Goal: Check status: Check status

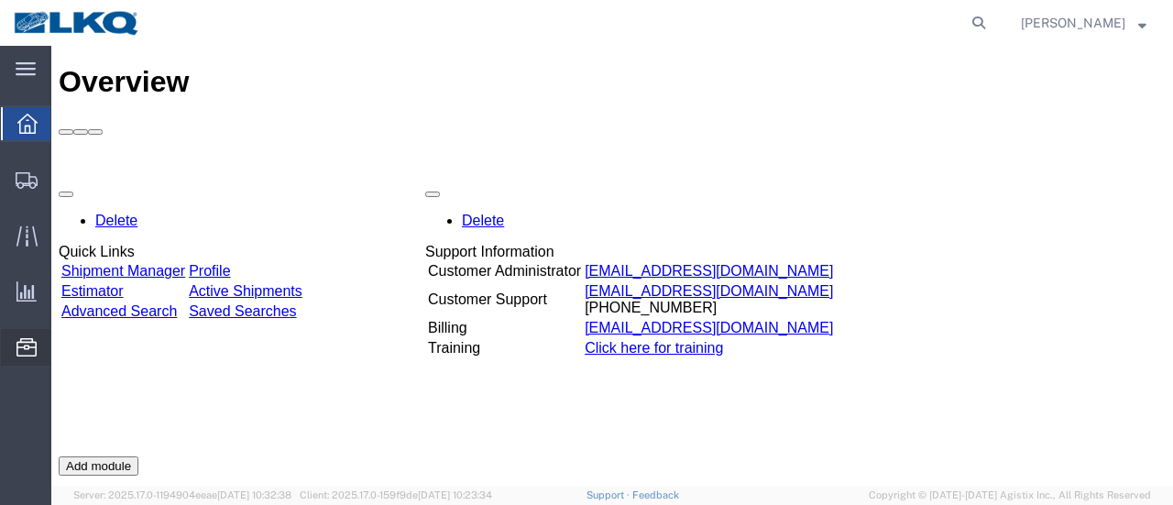
click at [0, 0] on span "Location Appointment" at bounding box center [0, 0] width 0 height 0
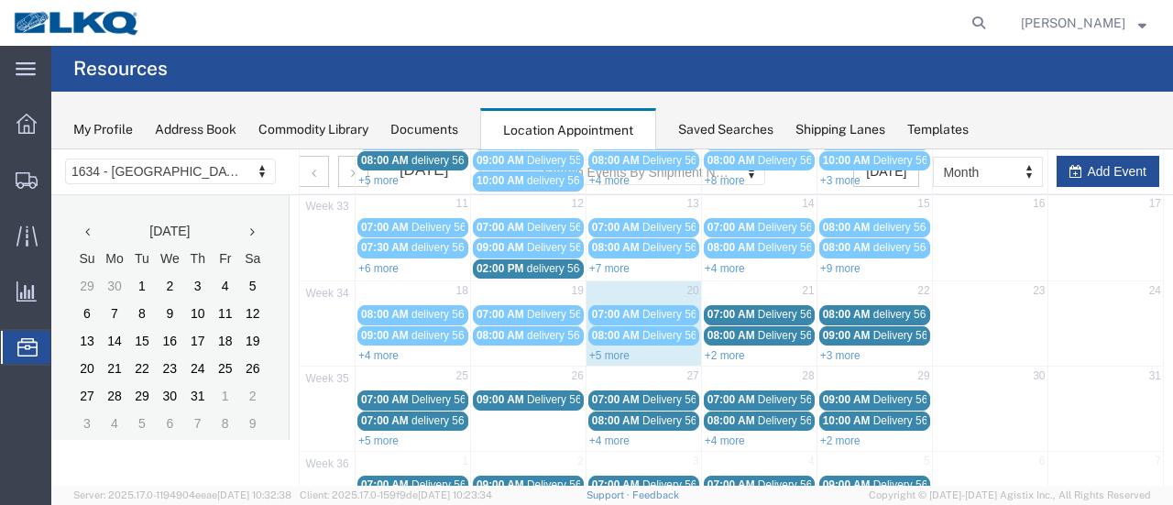
scroll to position [275, 0]
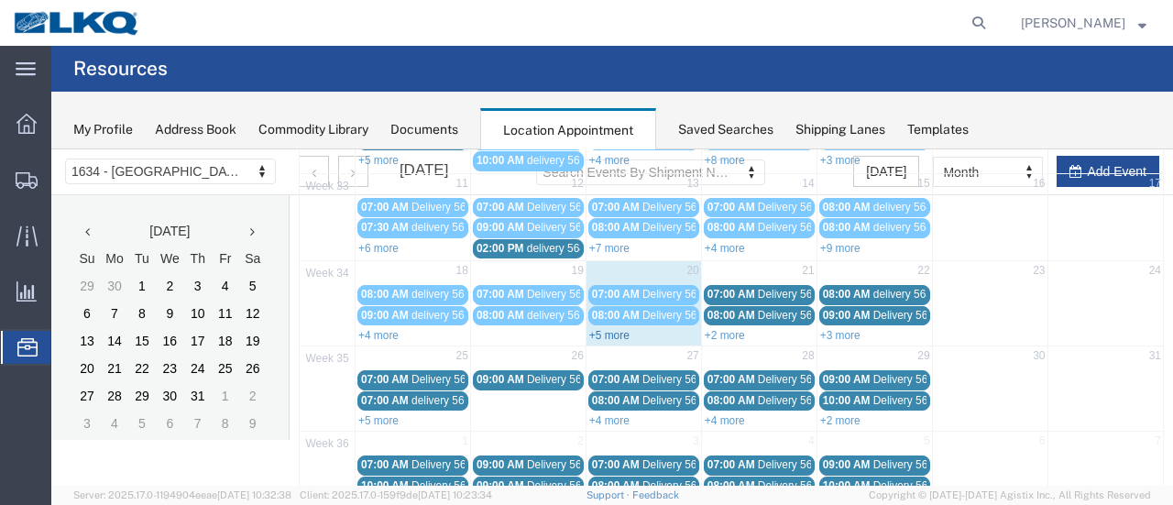
click at [599, 329] on link "+5 more" at bounding box center [609, 335] width 40 height 13
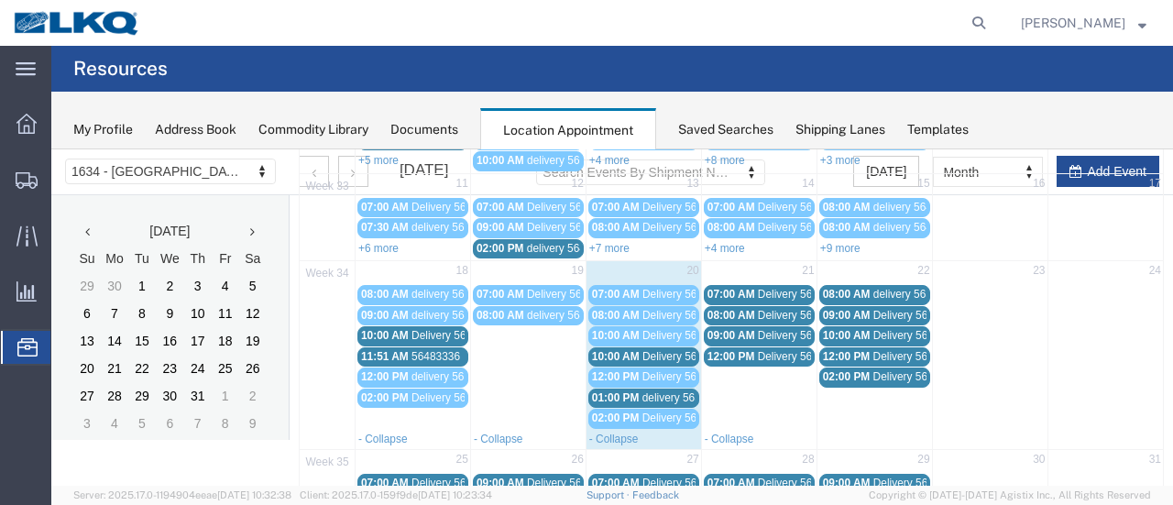
scroll to position [367, 0]
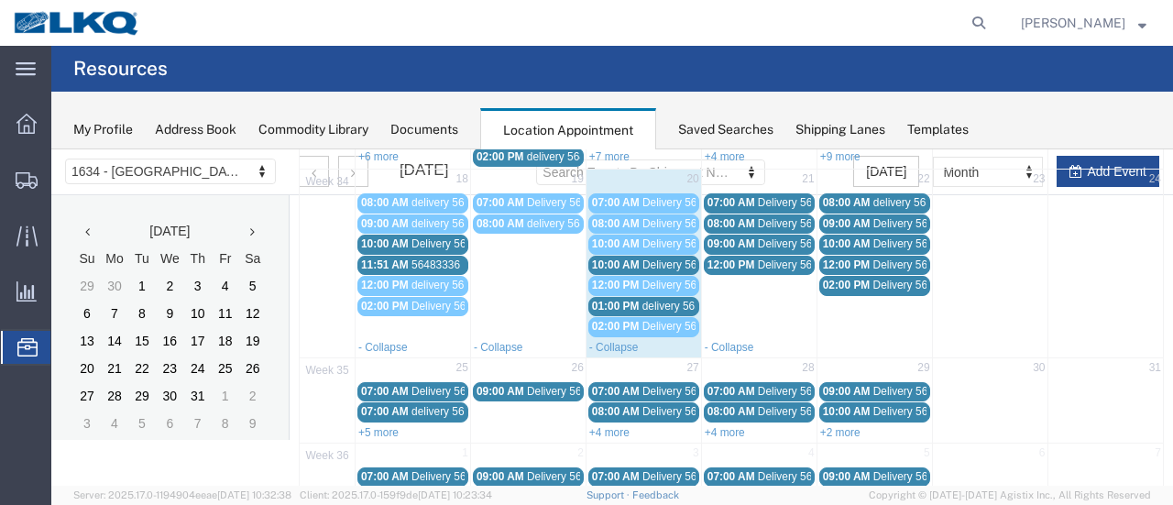
click at [653, 300] on span "delivery 56540104" at bounding box center [686, 306] width 89 height 13
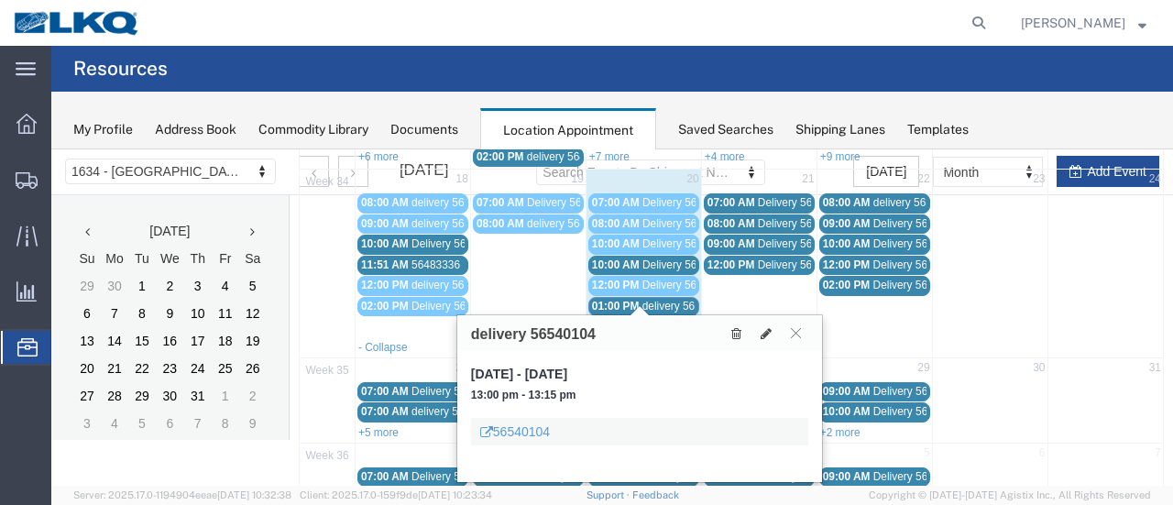
scroll to position [413, 0]
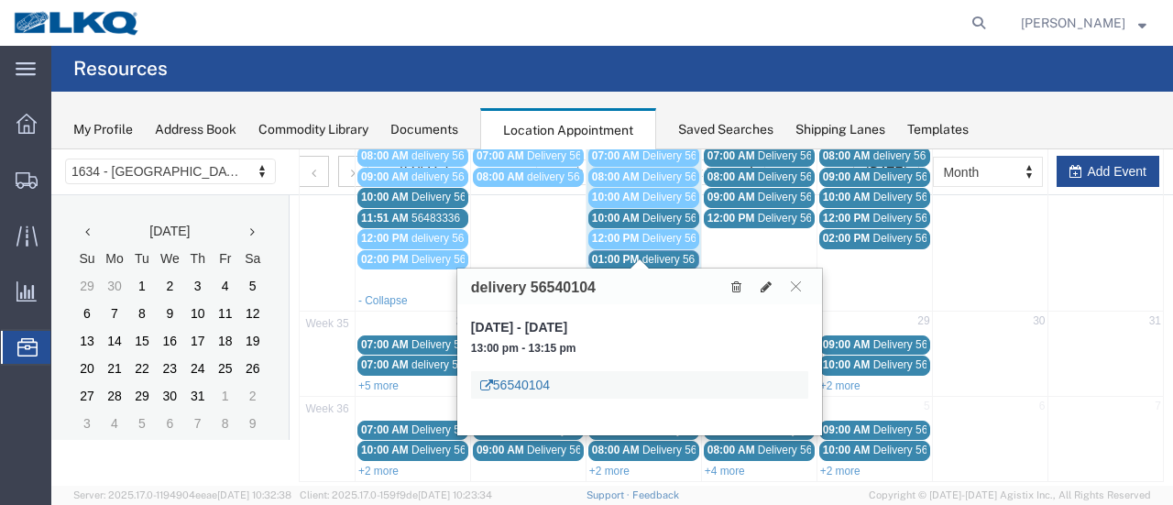
click at [517, 383] on link "56540104" at bounding box center [515, 385] width 70 height 18
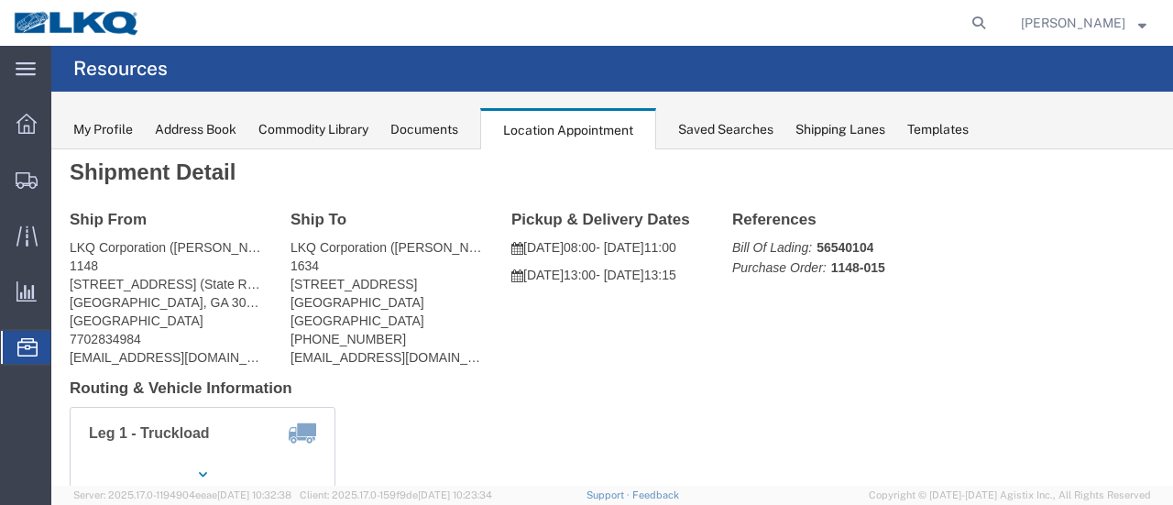
scroll to position [0, 0]
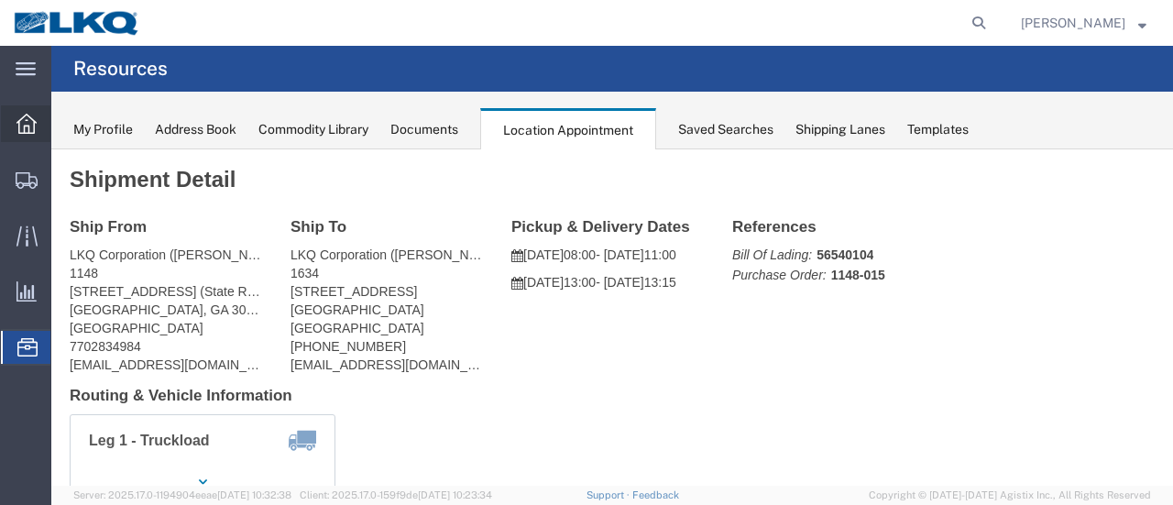
click at [18, 120] on icon at bounding box center [26, 124] width 20 height 20
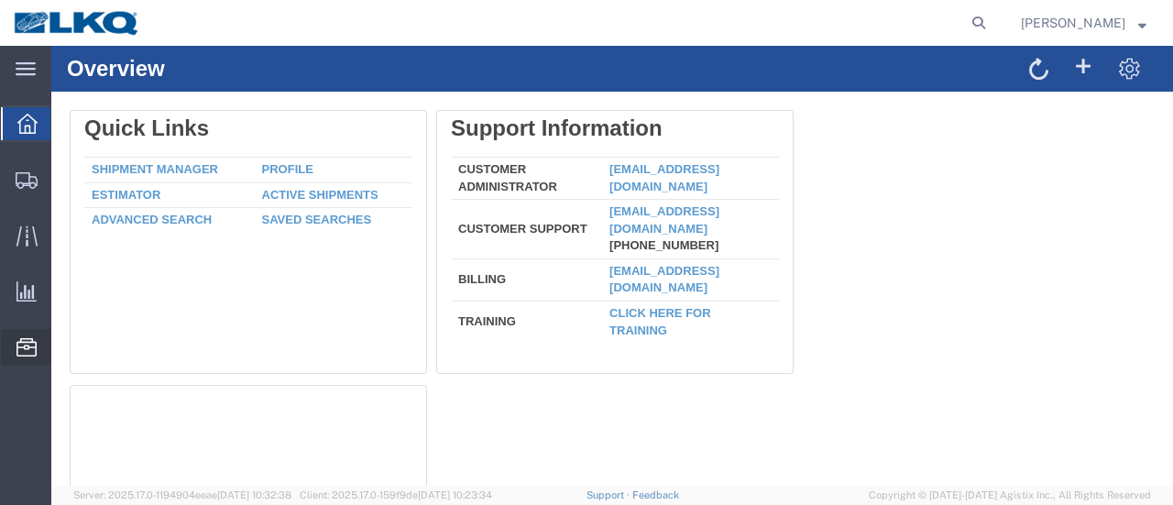
click at [0, 0] on span "Location Appointment" at bounding box center [0, 0] width 0 height 0
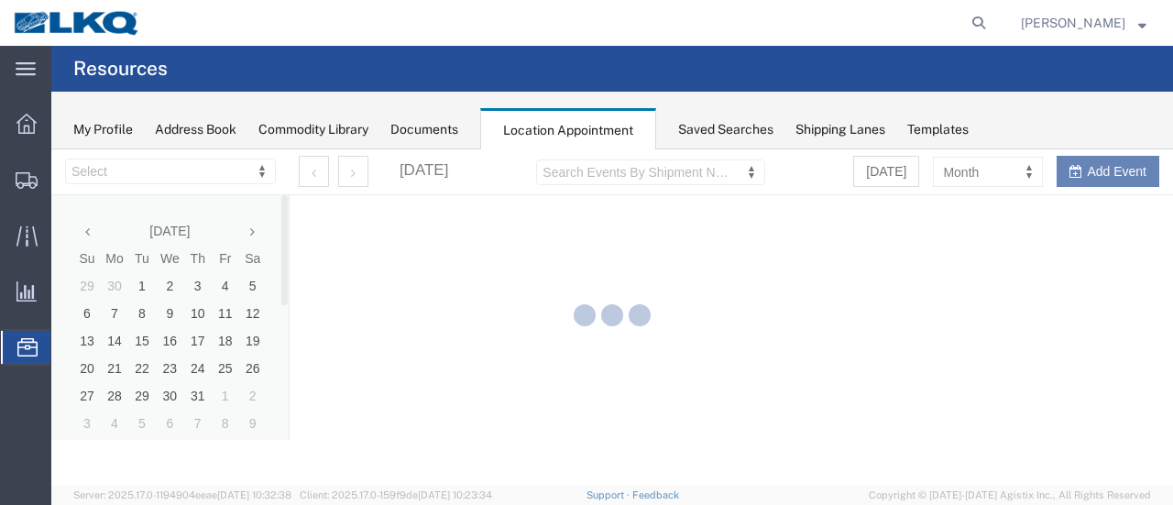
select select "28712"
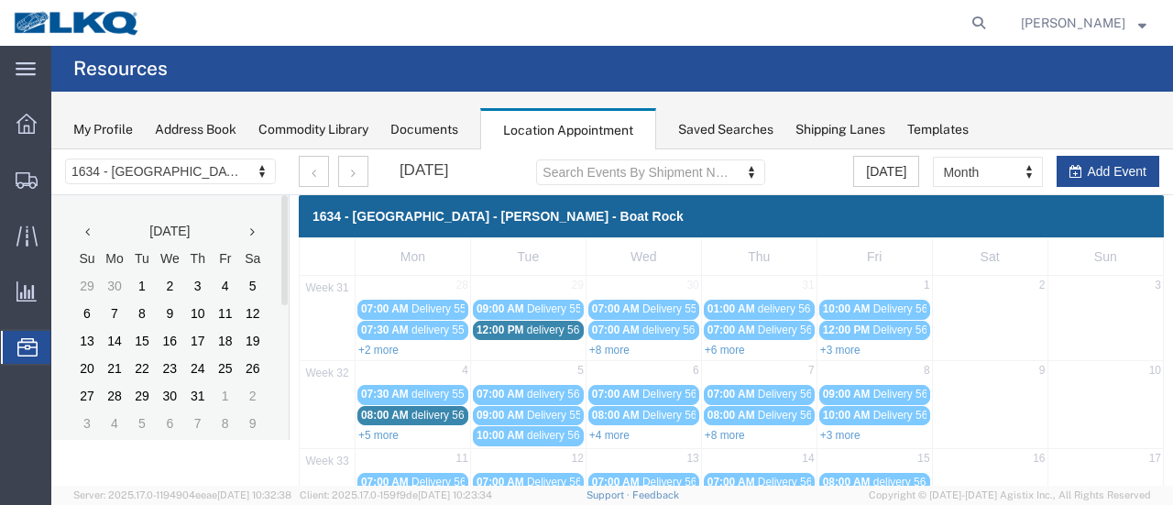
scroll to position [275, 0]
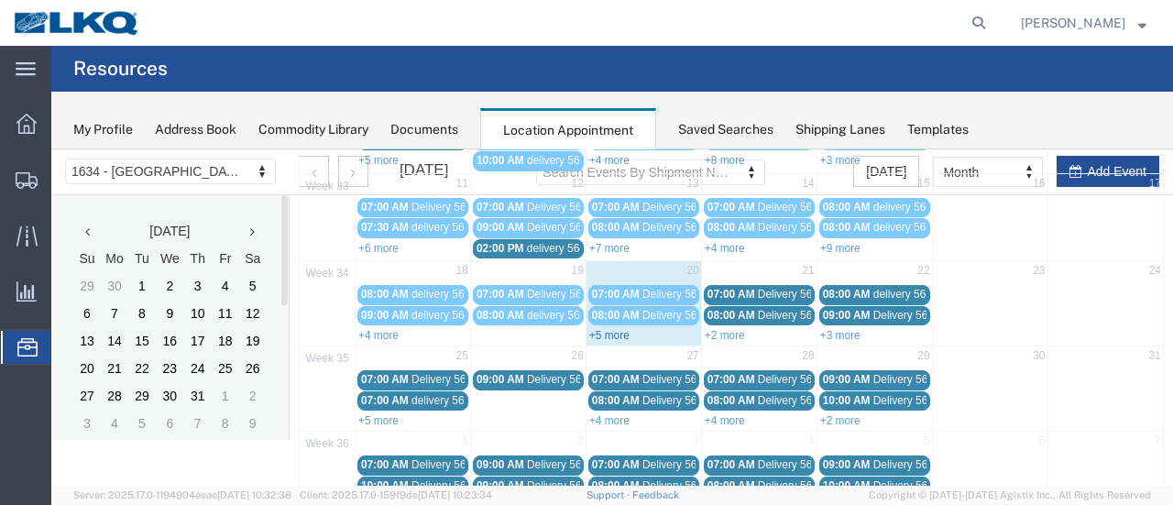
click at [597, 329] on link "+5 more" at bounding box center [609, 335] width 40 height 13
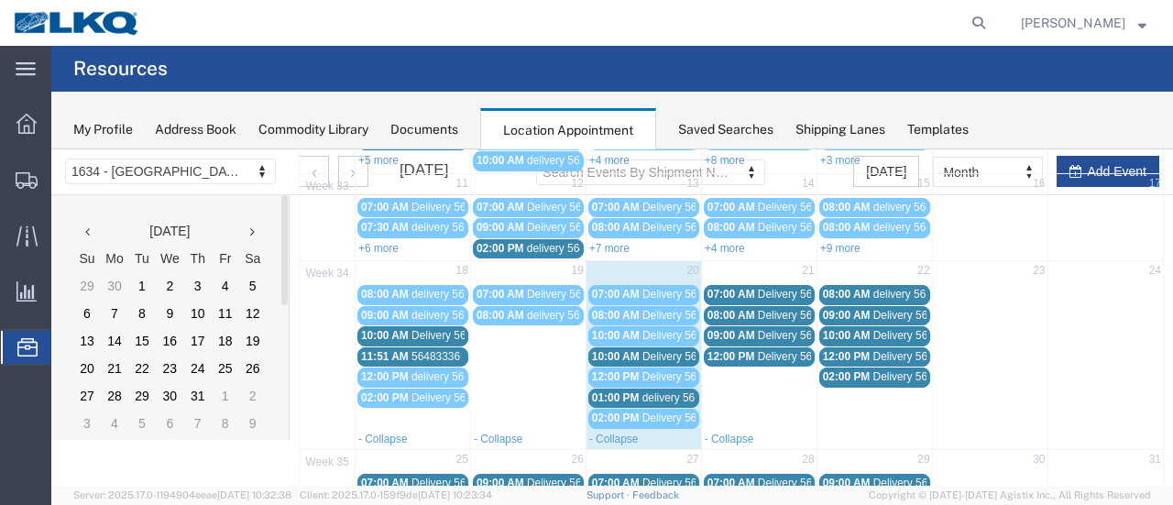
click at [644, 391] on span "delivery 56540104" at bounding box center [686, 397] width 89 height 13
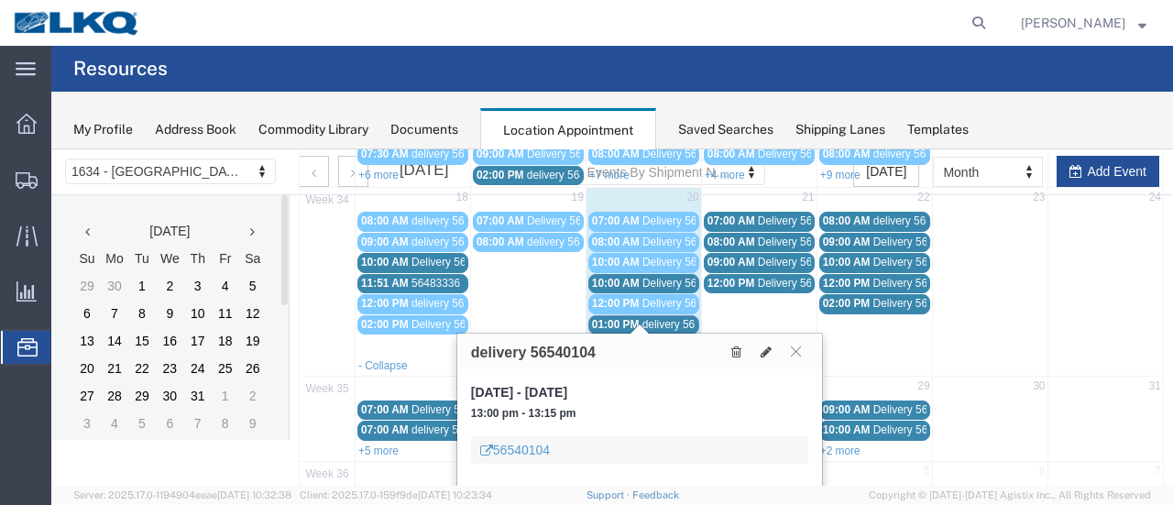
scroll to position [413, 0]
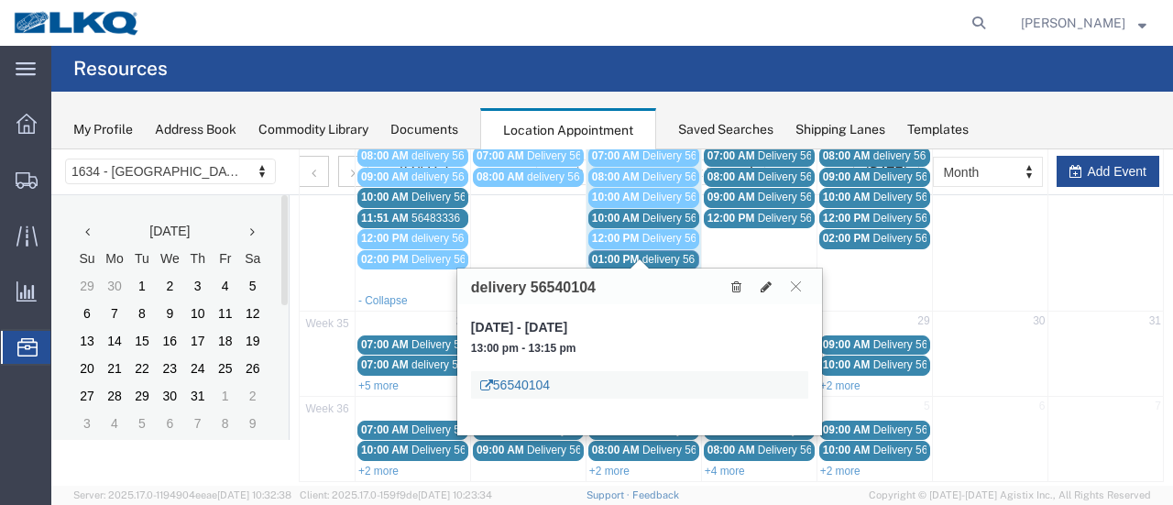
click at [520, 382] on link "56540104" at bounding box center [515, 385] width 70 height 18
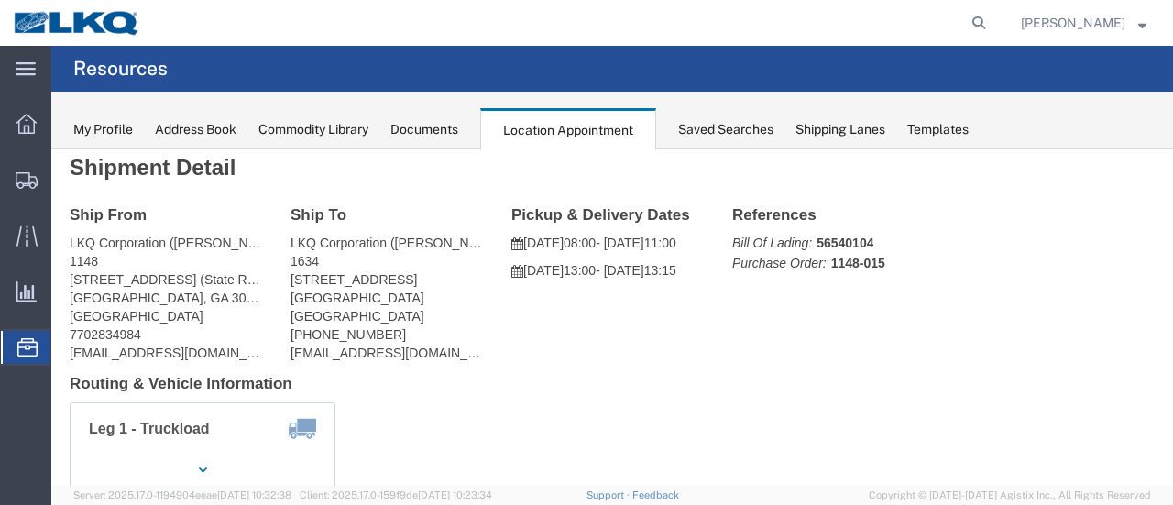
scroll to position [0, 0]
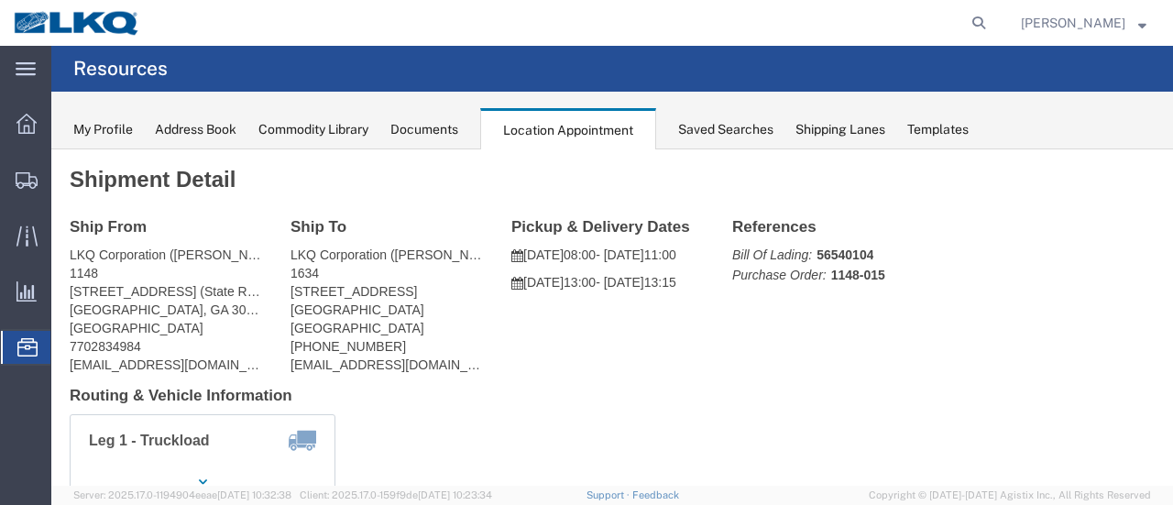
click at [412, 135] on div "Documents" at bounding box center [424, 129] width 68 height 19
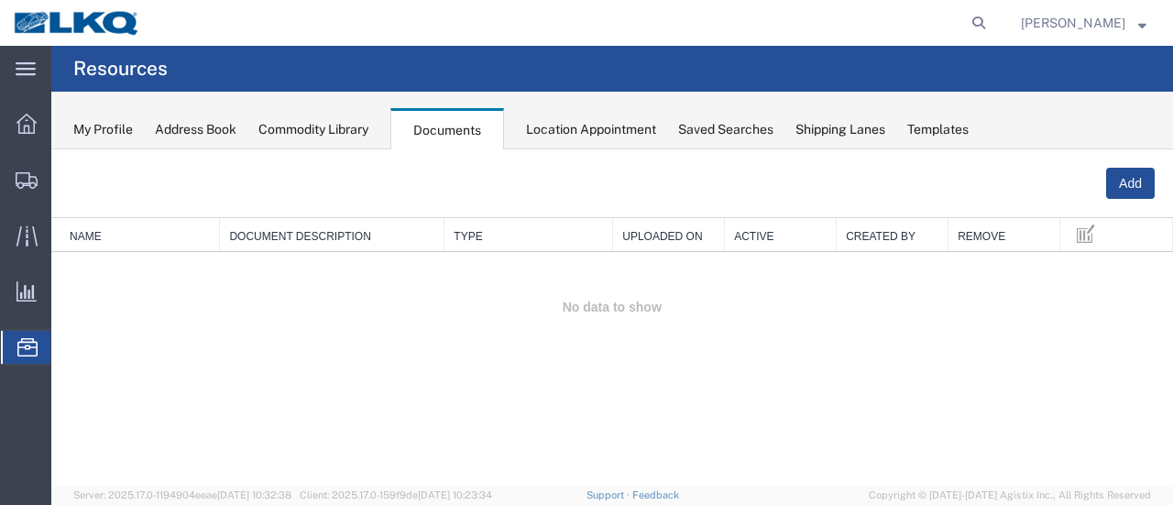
click at [313, 126] on div "Commodity Library" at bounding box center [313, 129] width 110 height 19
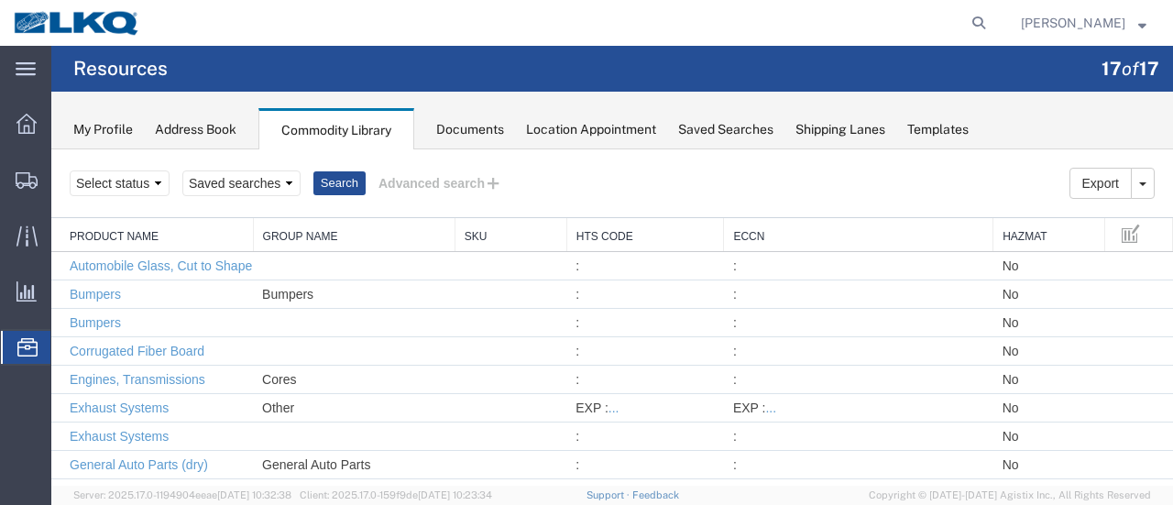
click at [112, 131] on div "My Profile" at bounding box center [103, 129] width 60 height 19
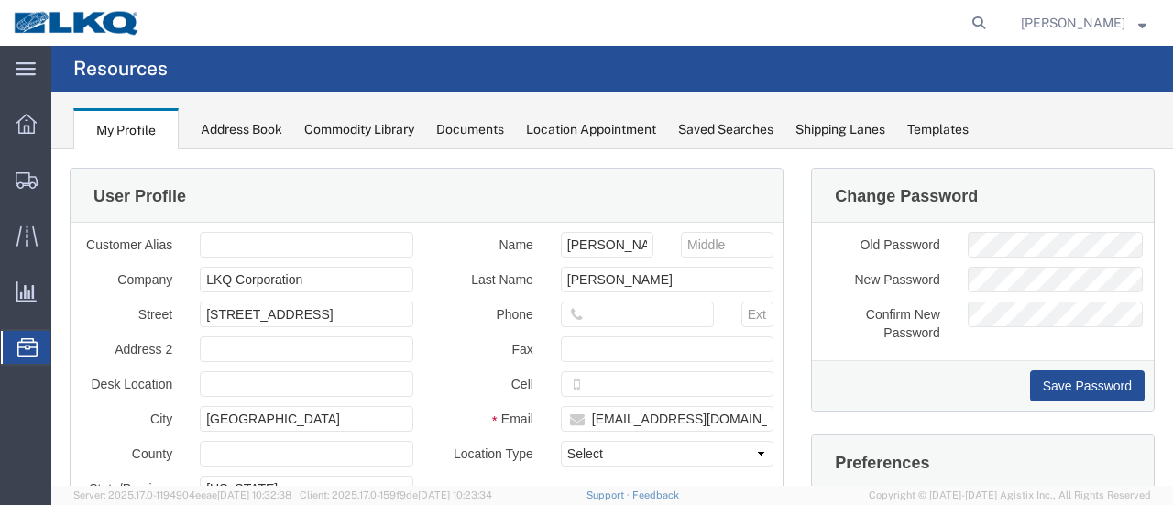
click at [244, 133] on div "Address Book" at bounding box center [242, 129] width 82 height 19
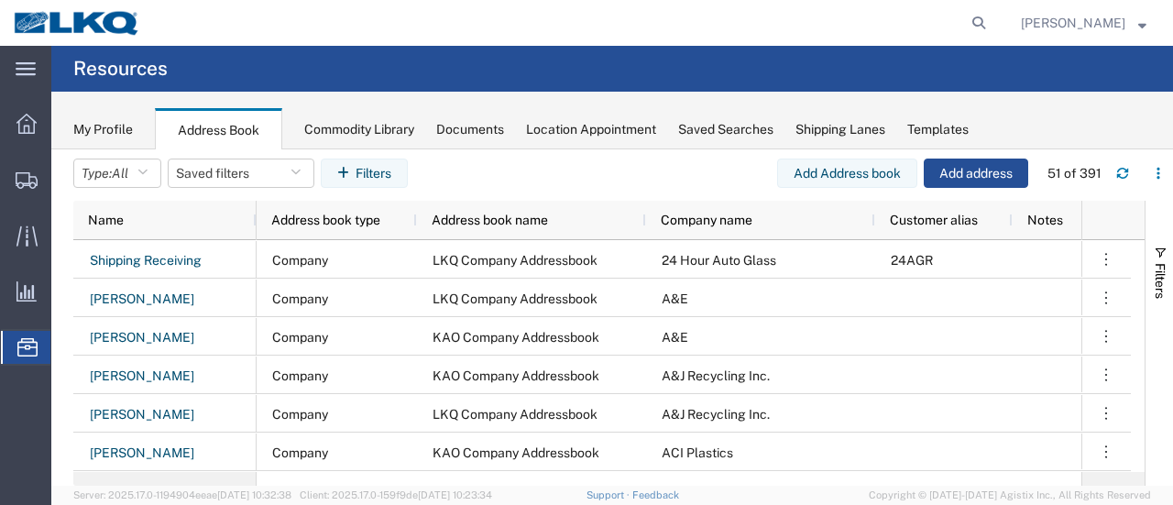
click at [849, 127] on div "Shipping Lanes" at bounding box center [840, 129] width 90 height 19
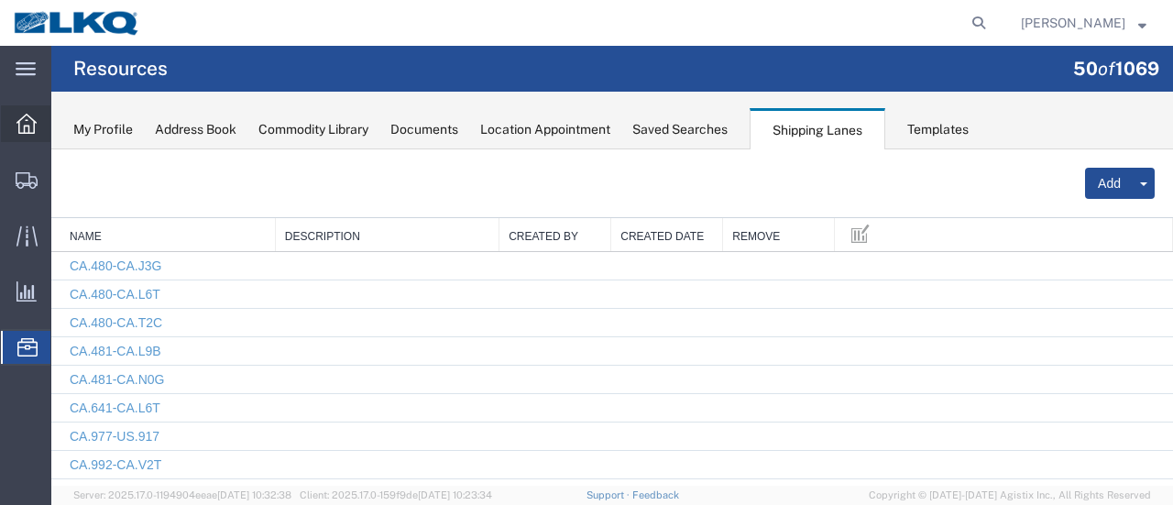
click at [23, 116] on icon at bounding box center [26, 124] width 20 height 20
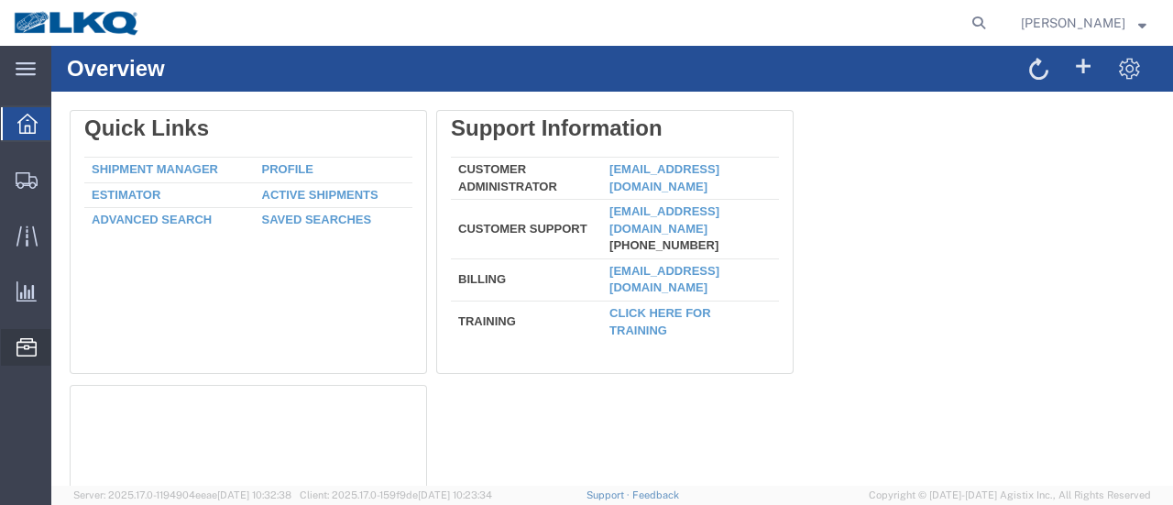
click at [0, 0] on span "Location Appointment" at bounding box center [0, 0] width 0 height 0
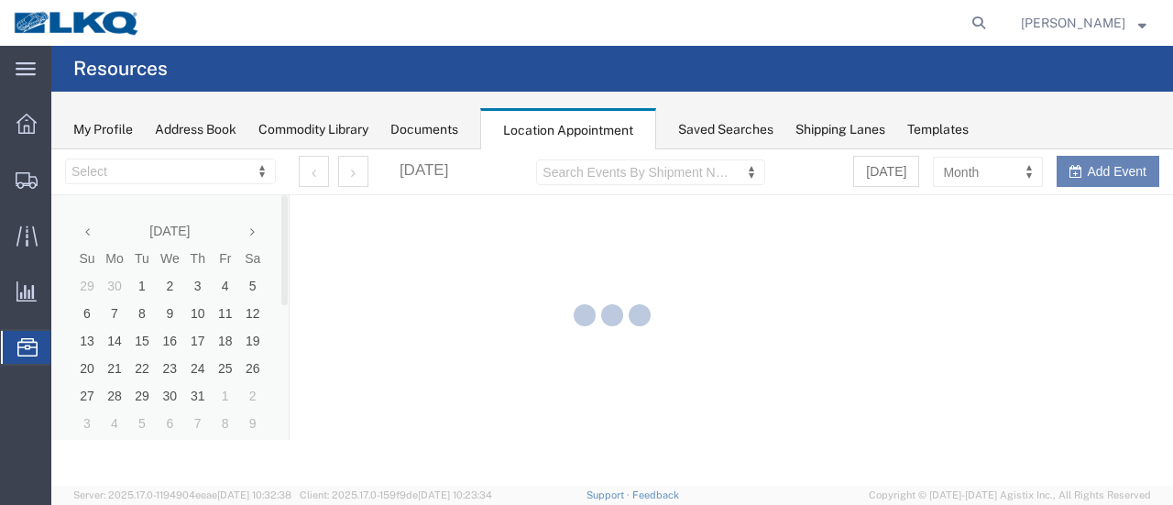
select select "28712"
